Goal: Find specific page/section: Find specific page/section

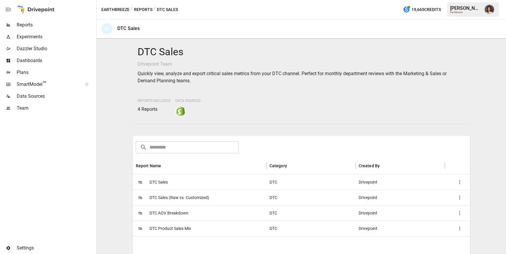
click at [144, 11] on button "Reports" at bounding box center [143, 9] width 18 height 7
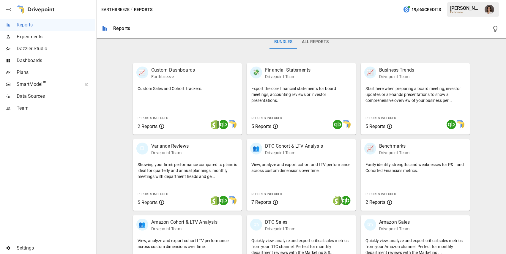
scroll to position [130, 0]
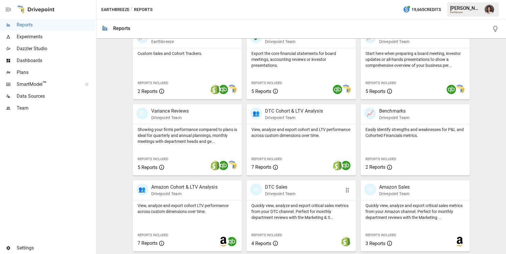
click at [302, 213] on p "Quickly view, analyze and export critical sales metrics from your DTC channel. …" at bounding box center [301, 212] width 100 height 18
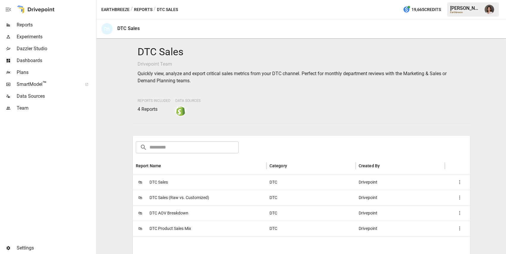
click at [199, 199] on span "DTC Sales (Raw vs. Customized)" at bounding box center [179, 197] width 60 height 15
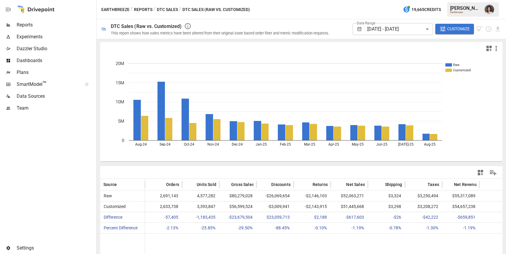
click at [166, 11] on button "DTC Sales" at bounding box center [167, 9] width 21 height 7
